Goal: Information Seeking & Learning: Learn about a topic

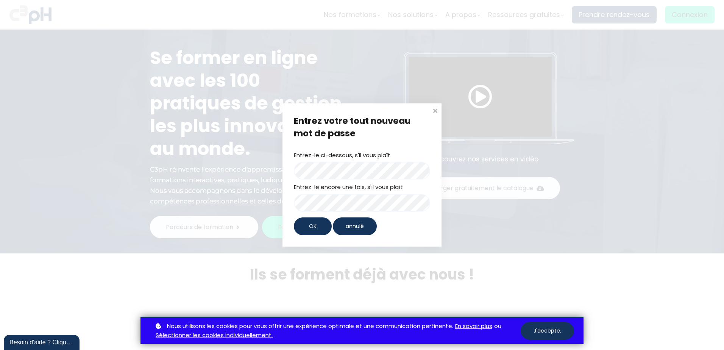
drag, startPoint x: 318, startPoint y: 227, endPoint x: 324, endPoint y: 220, distance: 9.9
click at [317, 226] on div "OK" at bounding box center [313, 226] width 38 height 18
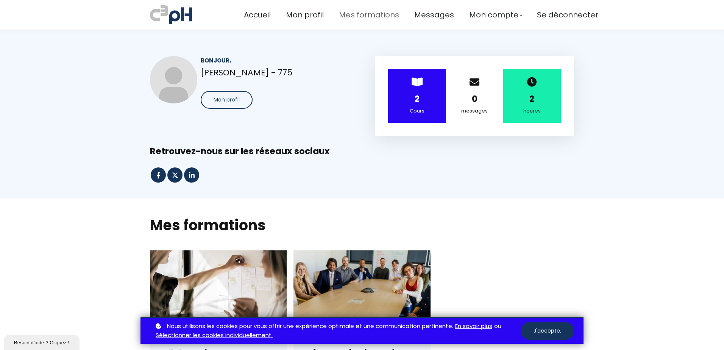
click at [374, 12] on span "Mes formations" at bounding box center [369, 15] width 60 height 12
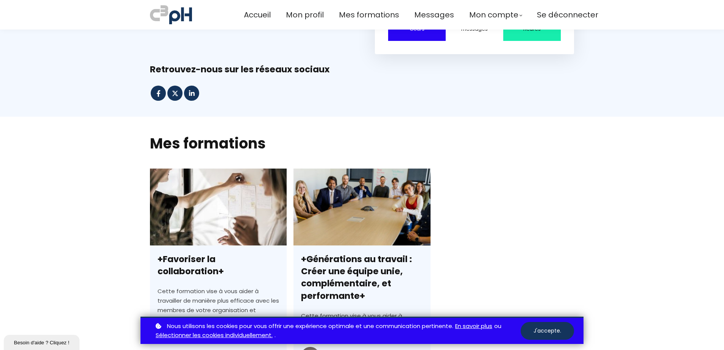
scroll to position [227, 0]
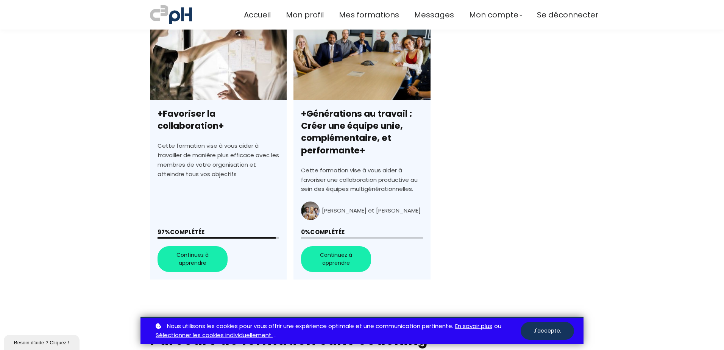
click at [489, 147] on div "+Favoriser la collaboration+ +Favoriser la collaboration+ Cette formation vise …" at bounding box center [362, 158] width 424 height 271
click at [329, 260] on link "+Générations au travail : Créer une équipe unie, complémentaire, et performante+" at bounding box center [361, 151] width 137 height 256
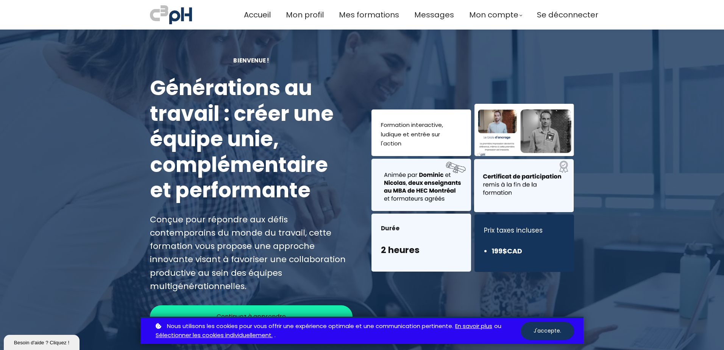
scroll to position [38, 0]
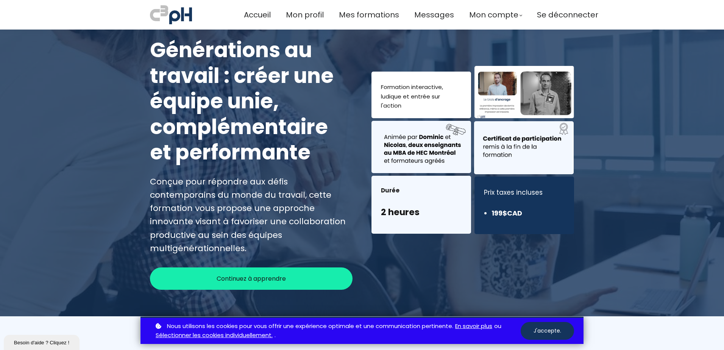
click at [282, 274] on span "Continuez à apprendre" at bounding box center [250, 278] width 69 height 9
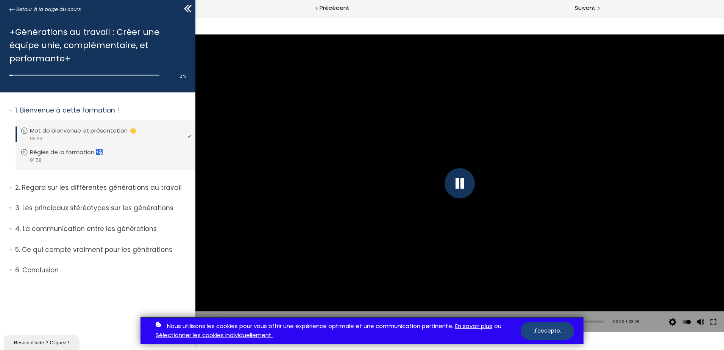
click at [553, 327] on button "J'accepte." at bounding box center [546, 331] width 53 height 18
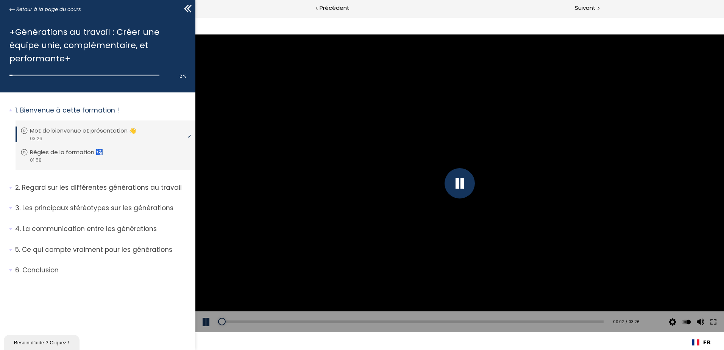
click at [463, 185] on div at bounding box center [459, 183] width 30 height 30
